Goal: Find specific page/section: Locate a particular part of the current website

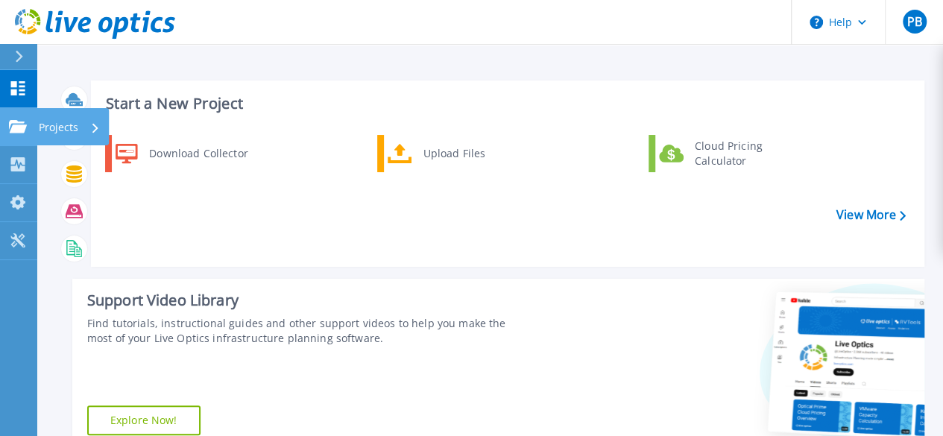
click at [33, 127] on link "Projects Projects" at bounding box center [18, 127] width 37 height 38
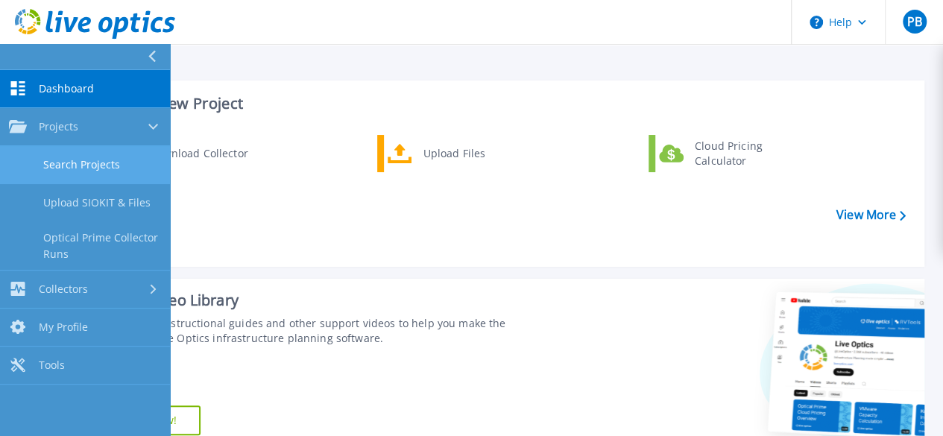
click at [98, 166] on link "Search Projects" at bounding box center [85, 165] width 170 height 38
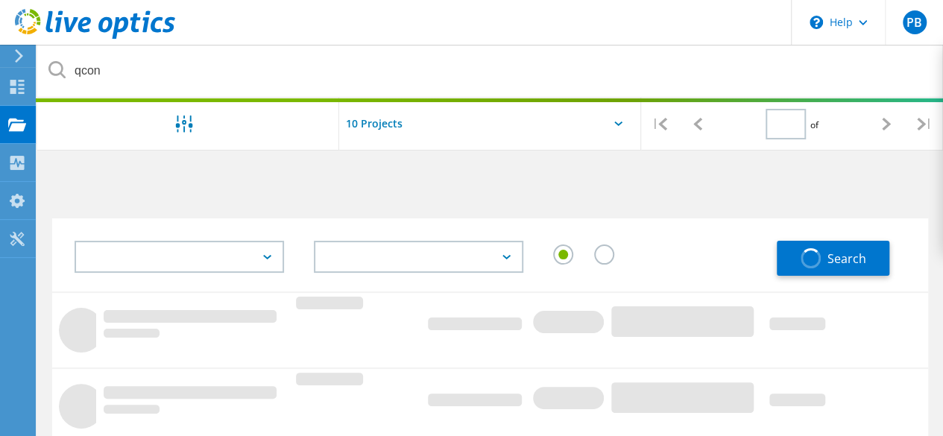
type input "1"
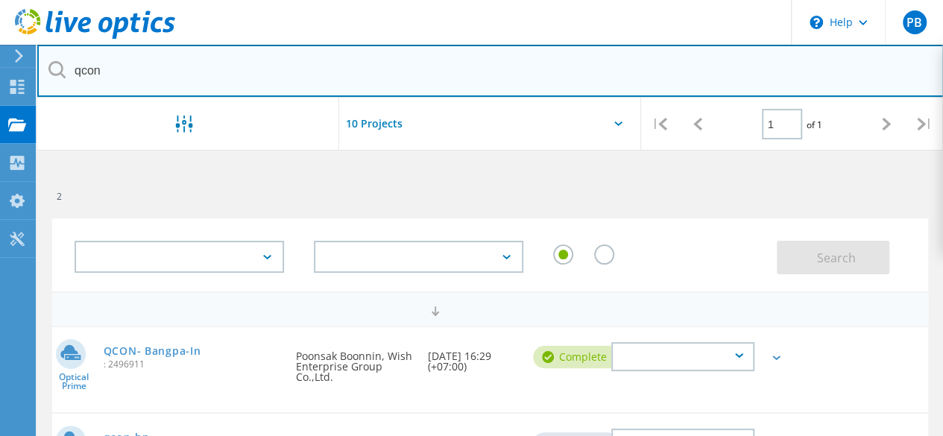
click at [179, 80] on input "qcon" at bounding box center [490, 71] width 906 height 52
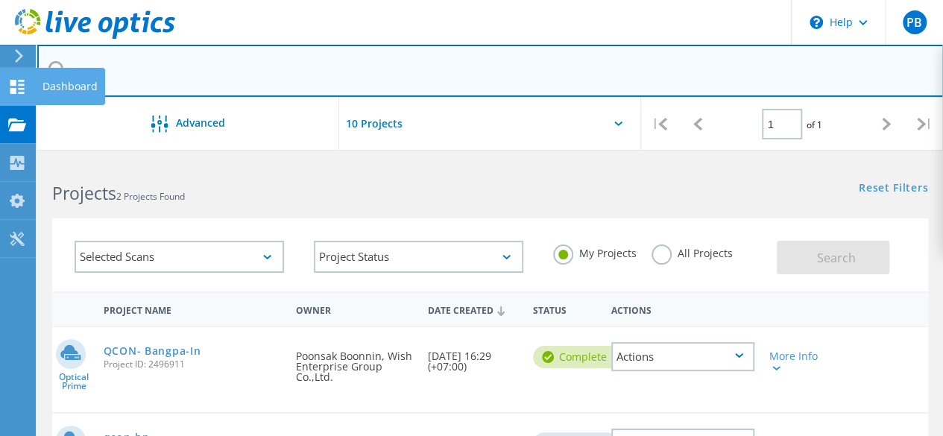
drag, startPoint x: 172, startPoint y: 78, endPoint x: 7, endPoint y: 78, distance: 164.7
click at [146, 71] on input "qcon" at bounding box center [490, 71] width 906 height 52
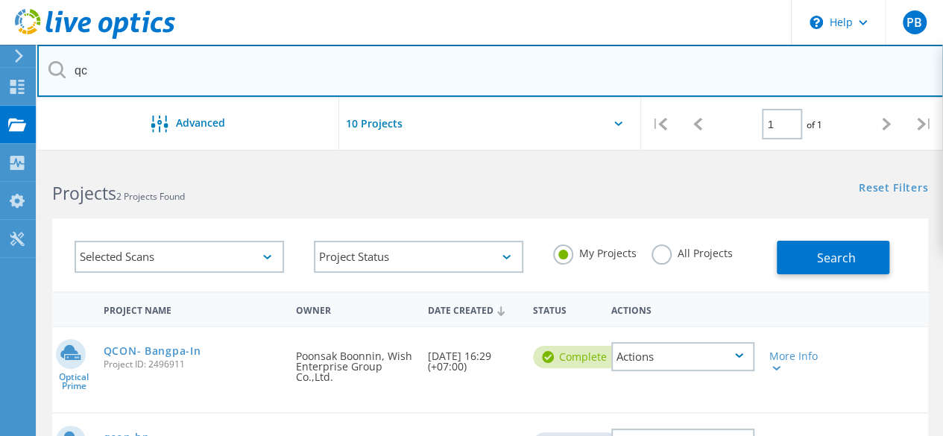
type input "q"
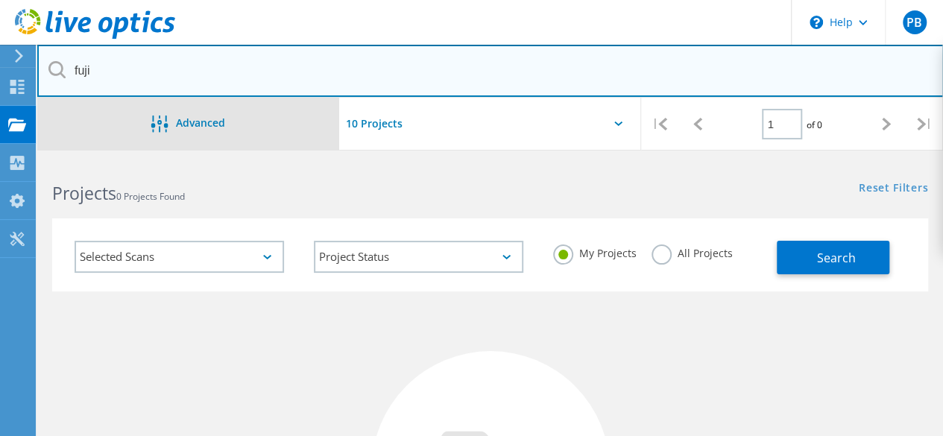
type input "fuji"
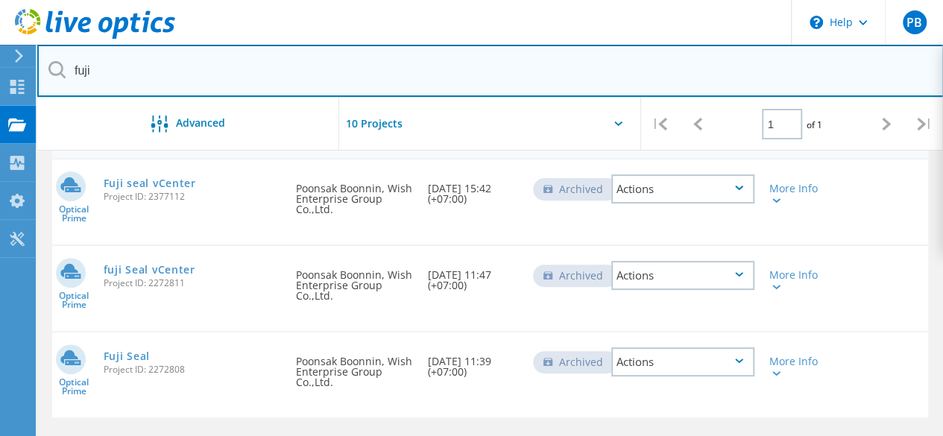
scroll to position [75, 0]
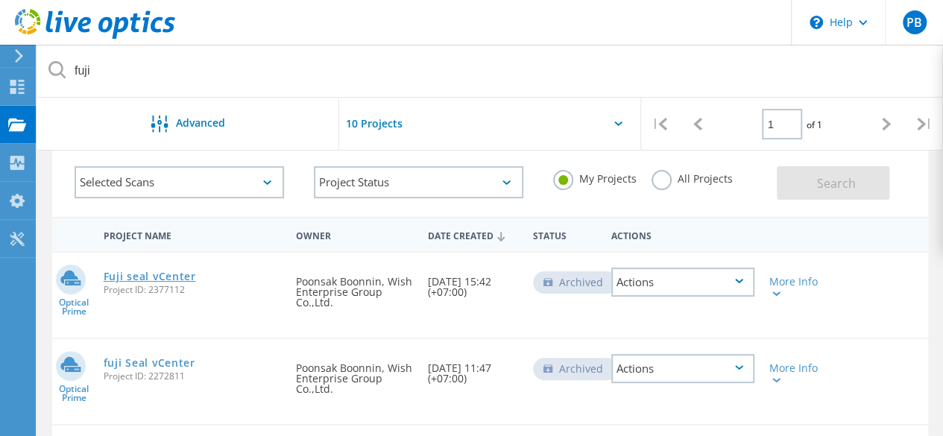
click at [145, 279] on link "Fuji seal vCenter" at bounding box center [150, 276] width 92 height 10
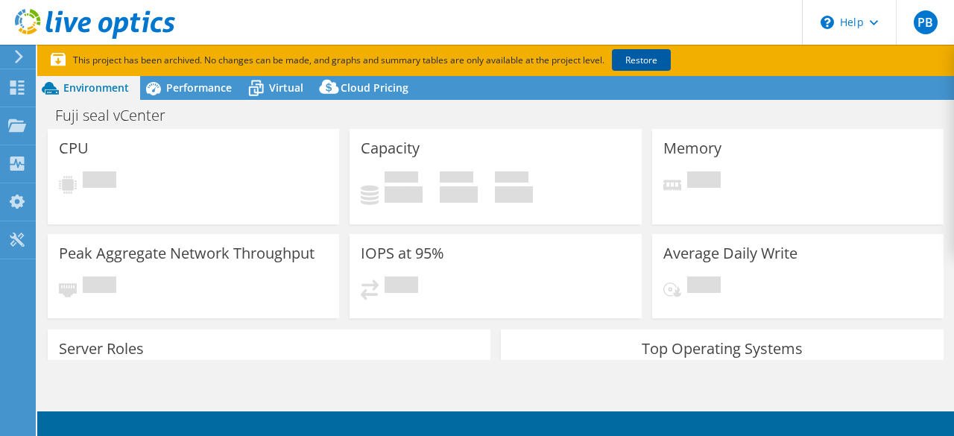
click at [639, 62] on link "Restore" at bounding box center [641, 60] width 59 height 22
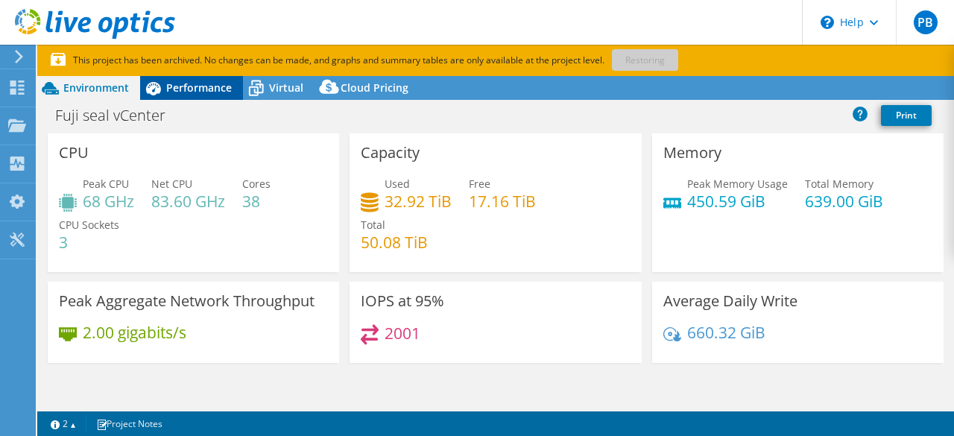
click at [215, 92] on span "Performance" at bounding box center [199, 87] width 66 height 14
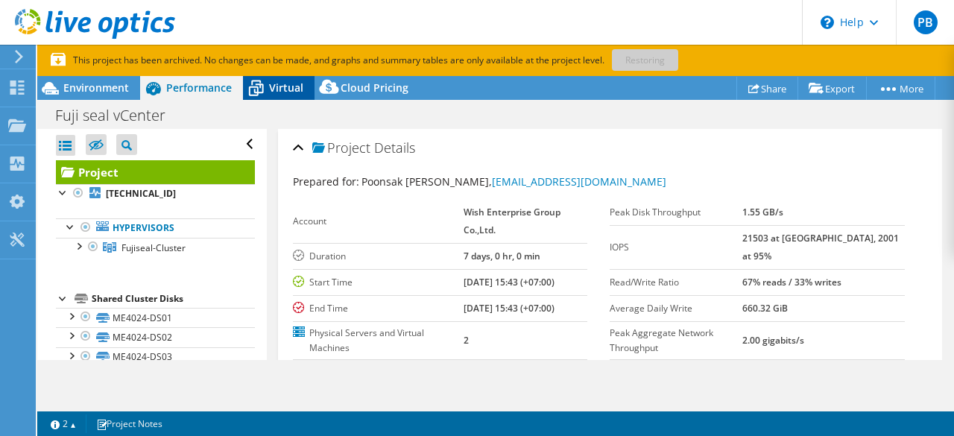
click at [295, 83] on span "Virtual" at bounding box center [286, 87] width 34 height 14
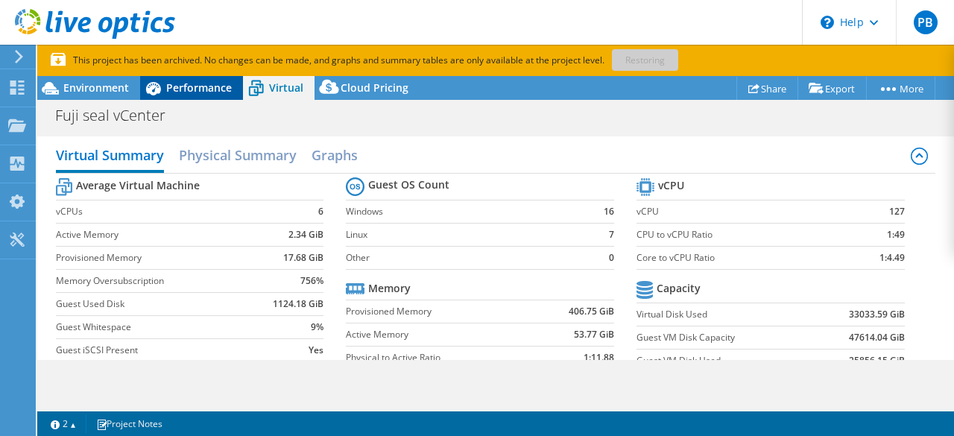
click at [180, 95] on div "Performance" at bounding box center [191, 88] width 103 height 24
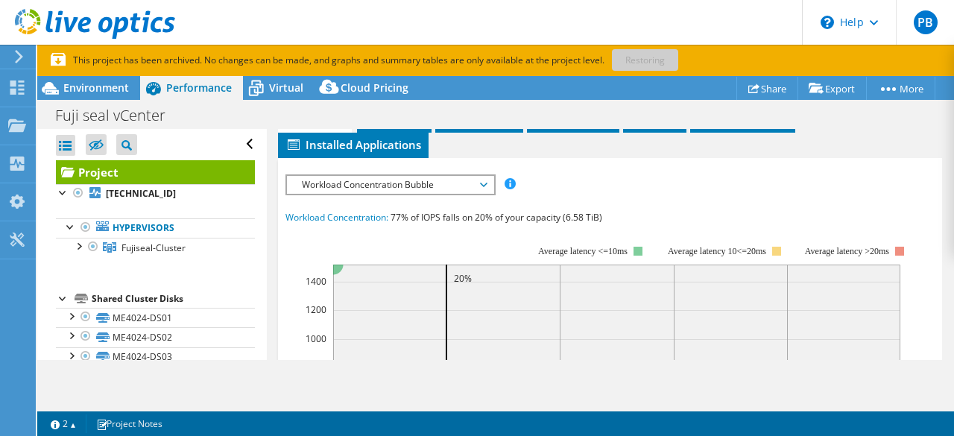
scroll to position [373, 0]
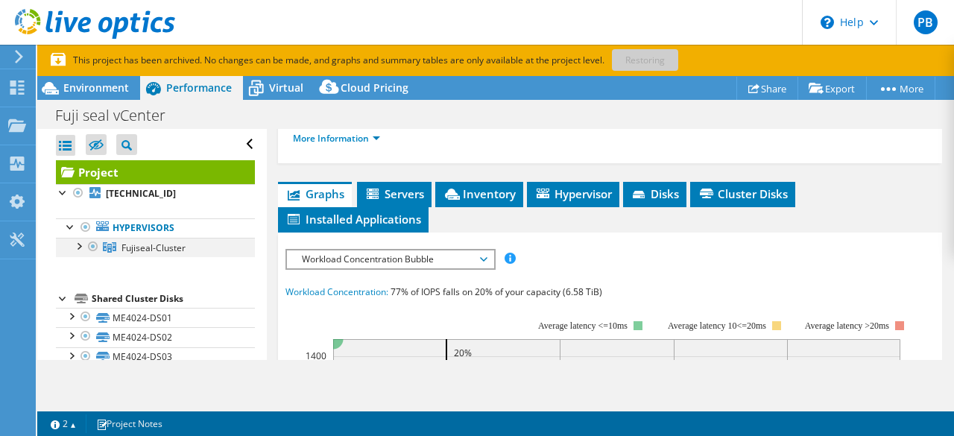
click at [78, 250] on div at bounding box center [78, 245] width 15 height 15
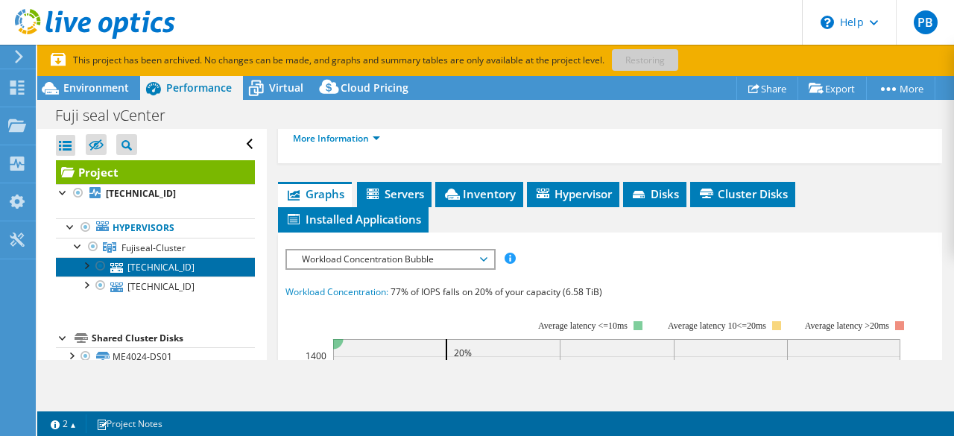
click at [136, 258] on link "[TECHNICAL_ID]" at bounding box center [155, 266] width 199 height 19
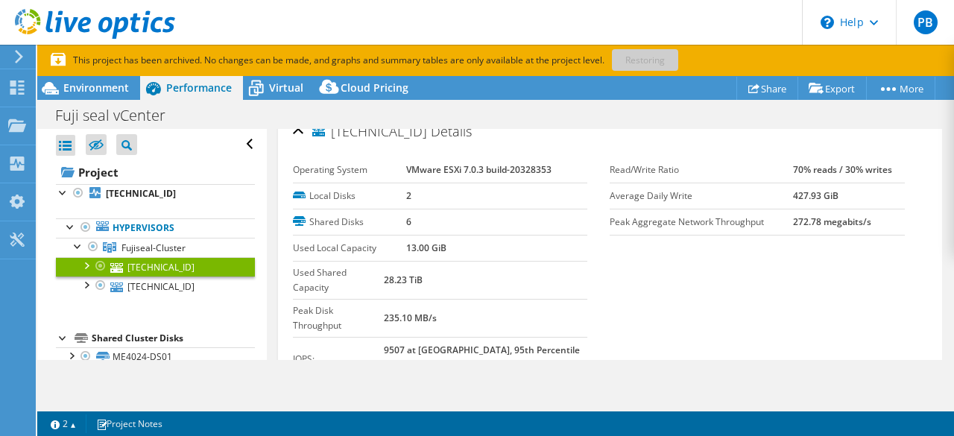
scroll to position [0, 0]
